Goal: Task Accomplishment & Management: Manage account settings

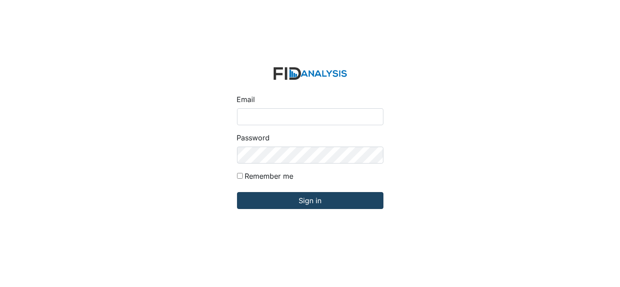
type input "[EMAIL_ADDRESS][DOMAIN_NAME]"
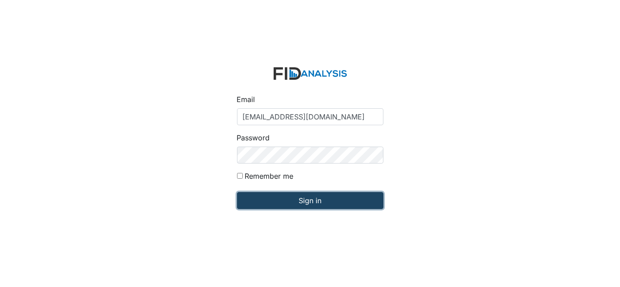
click at [270, 203] on input "Sign in" at bounding box center [310, 200] width 146 height 17
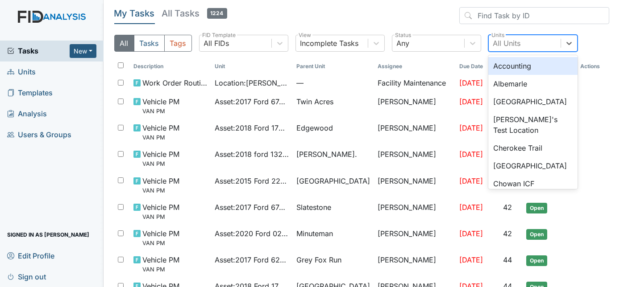
click at [527, 45] on div "All Units" at bounding box center [525, 43] width 72 height 16
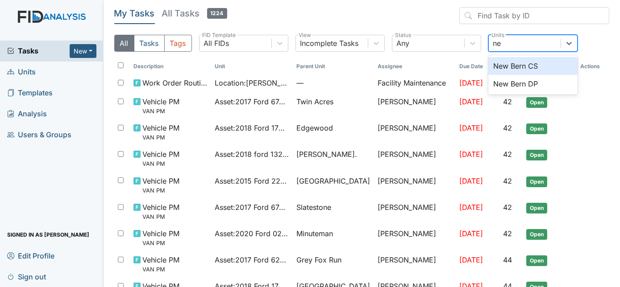
type input "new"
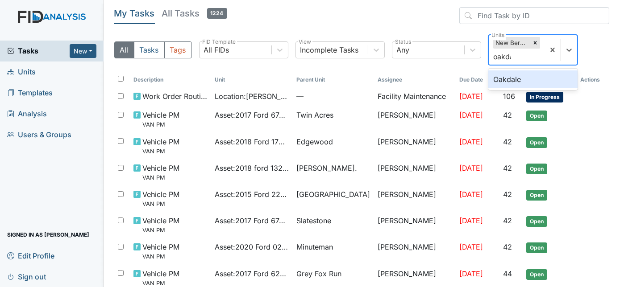
type input "oakdal"
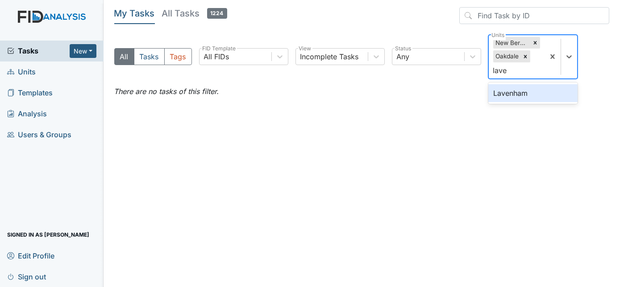
type input "[PERSON_NAME]"
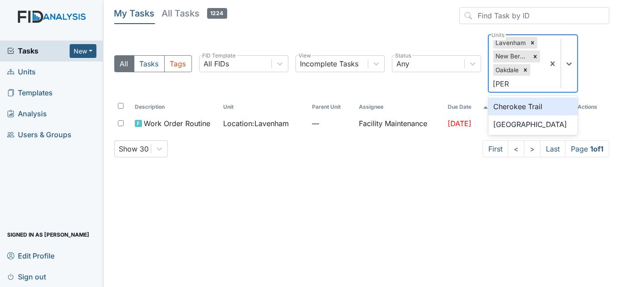
type input "cherr"
type input "nin"
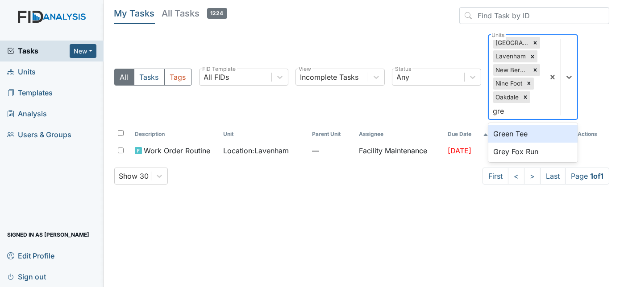
type input "grey"
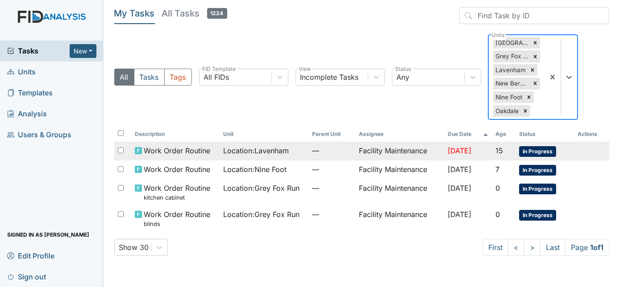
click at [329, 154] on span "—" at bounding box center [332, 150] width 40 height 11
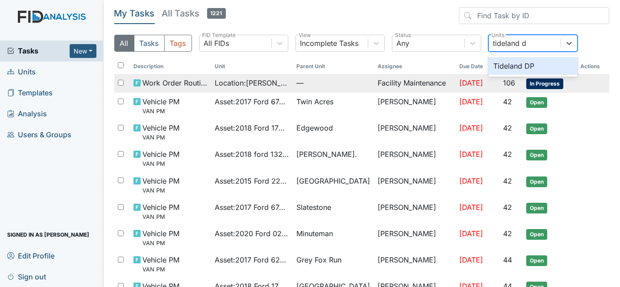
type input "tideland dp"
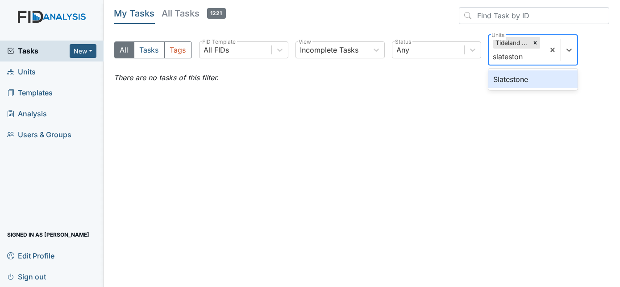
type input "slatestone"
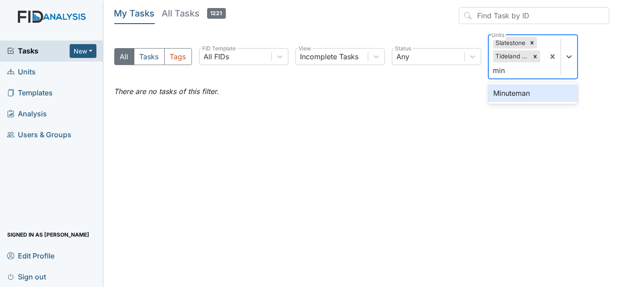
type input "minu"
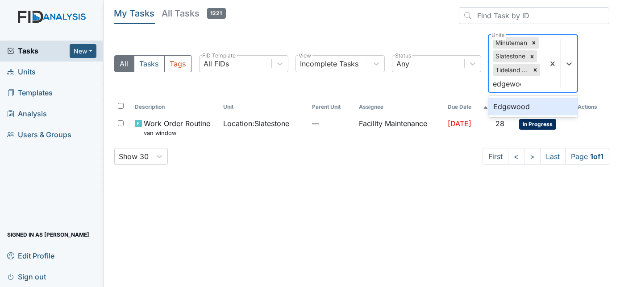
type input "edgewood"
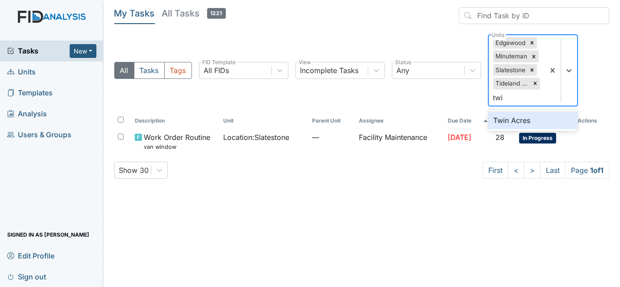
type input "twin"
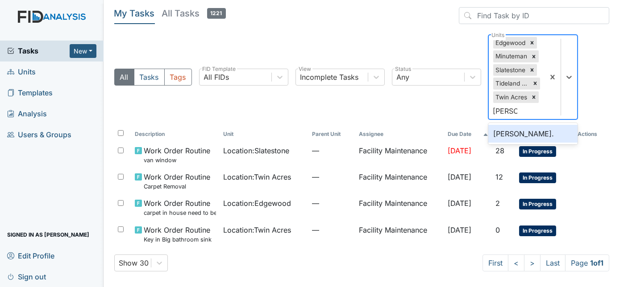
type input "[PERSON_NAME]"
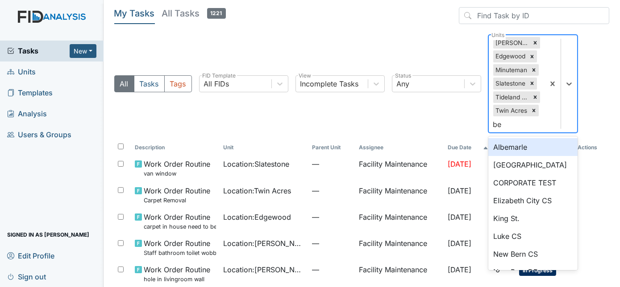
type input "bea"
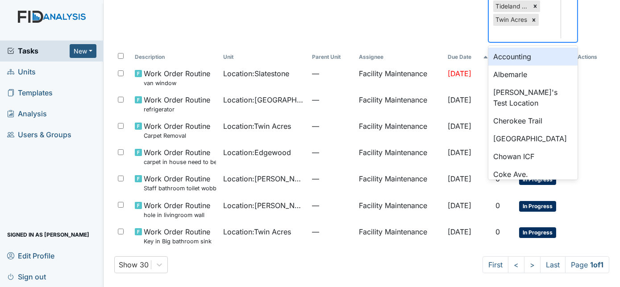
scroll to position [68, 0]
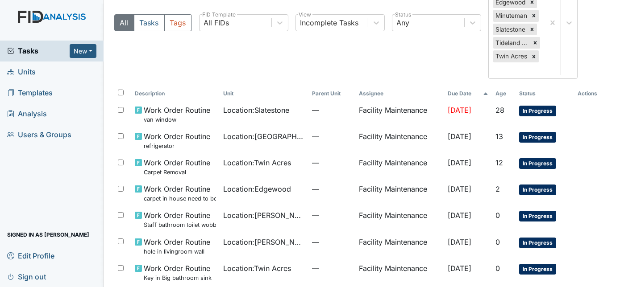
click at [589, 63] on div "All Tasks Tags All FIDs FID Template Incomplete Tasks View Any Status [GEOGRAPH…" at bounding box center [361, 26] width 495 height 119
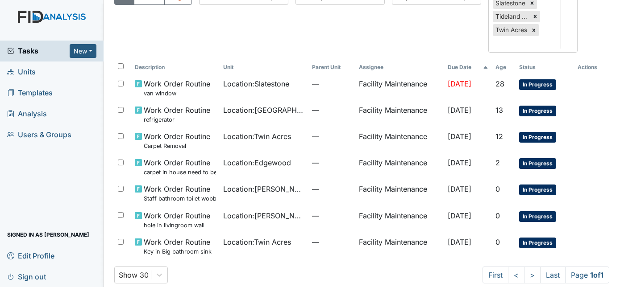
scroll to position [104, 0]
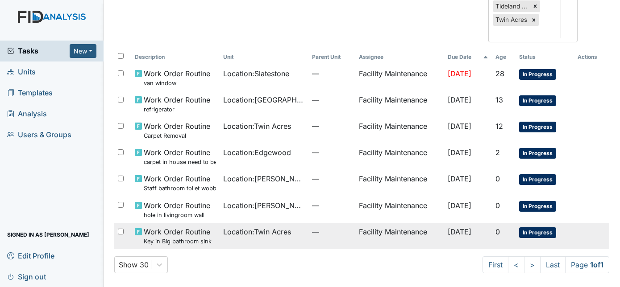
click at [314, 242] on td "—" at bounding box center [331, 236] width 47 height 26
